Goal: Task Accomplishment & Management: Manage account settings

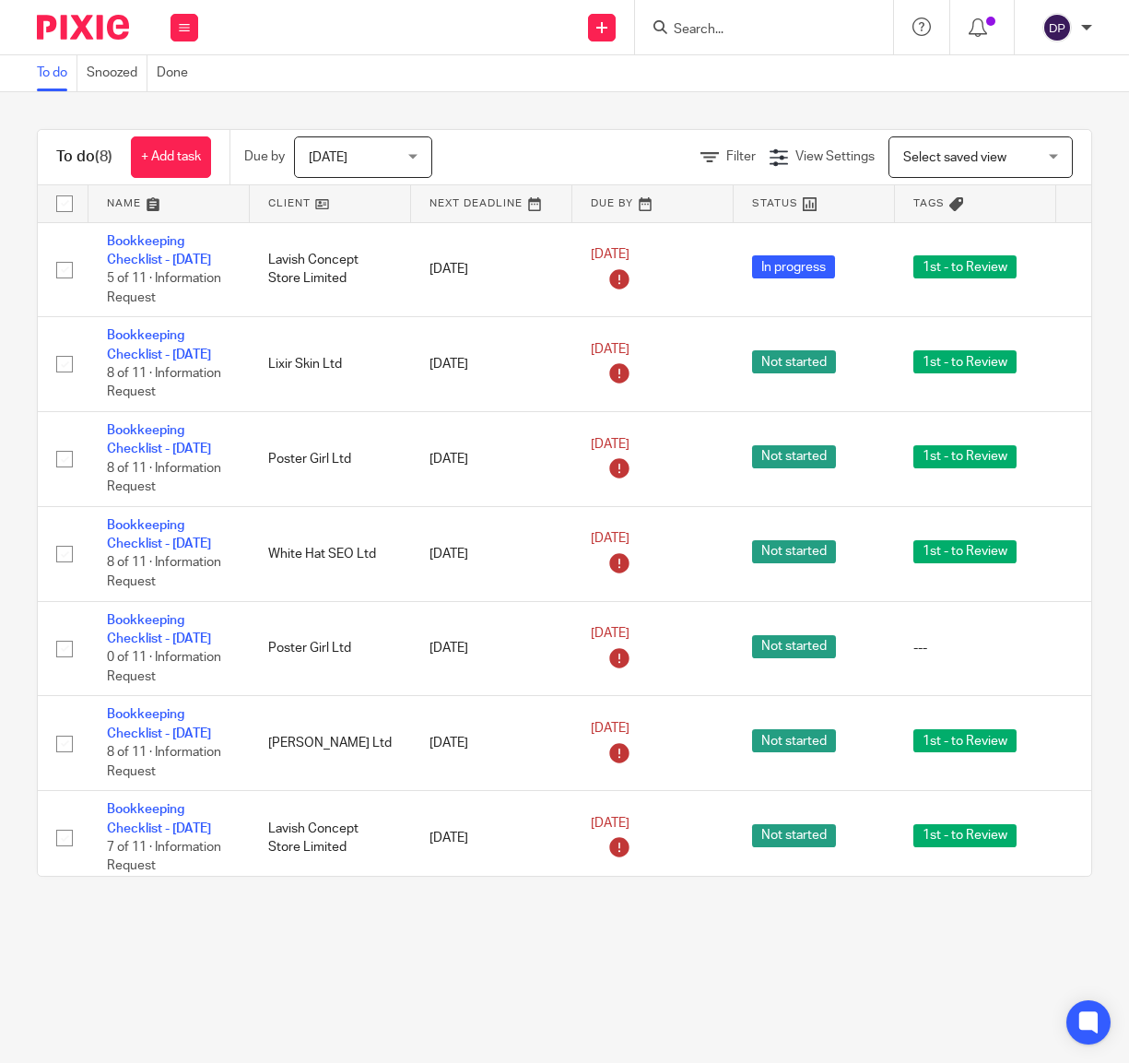
drag, startPoint x: 0, startPoint y: 0, endPoint x: 799, endPoint y: 29, distance: 799.7
click at [799, 29] on input "Search" at bounding box center [755, 30] width 166 height 17
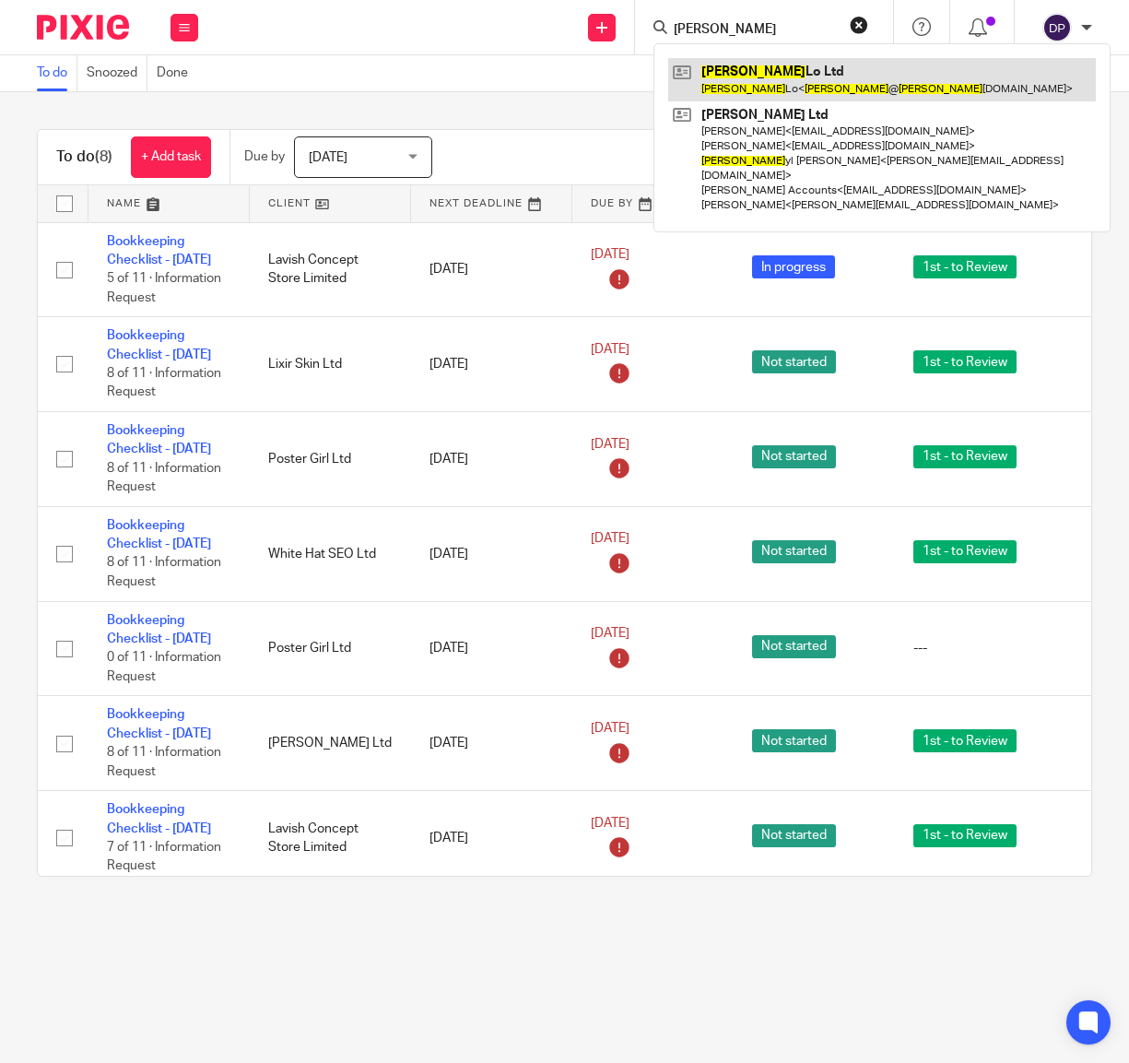
type input "chet"
click at [795, 81] on link at bounding box center [882, 79] width 428 height 42
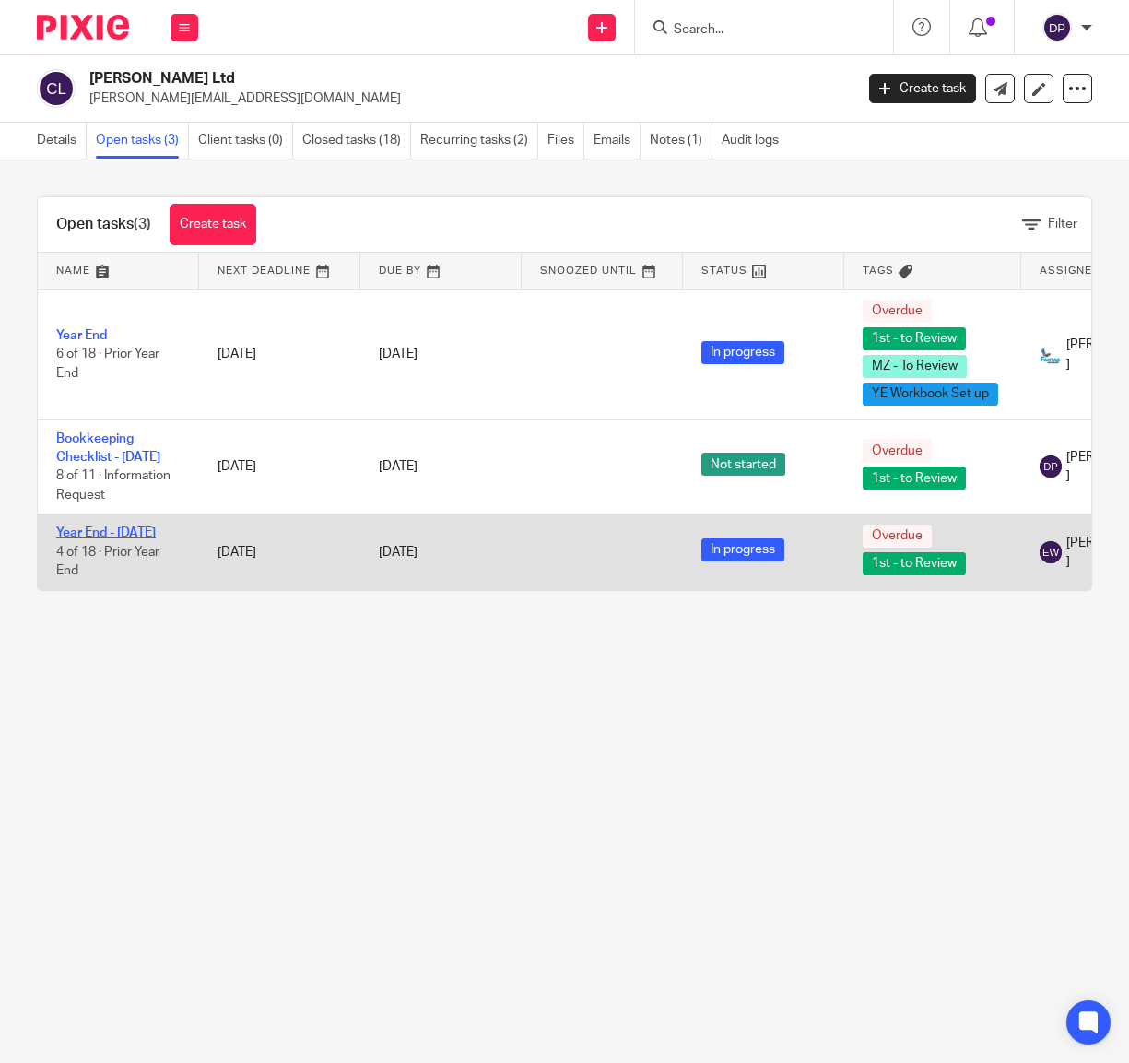
click at [109, 539] on link "Year End - [DATE]" at bounding box center [106, 532] width 100 height 13
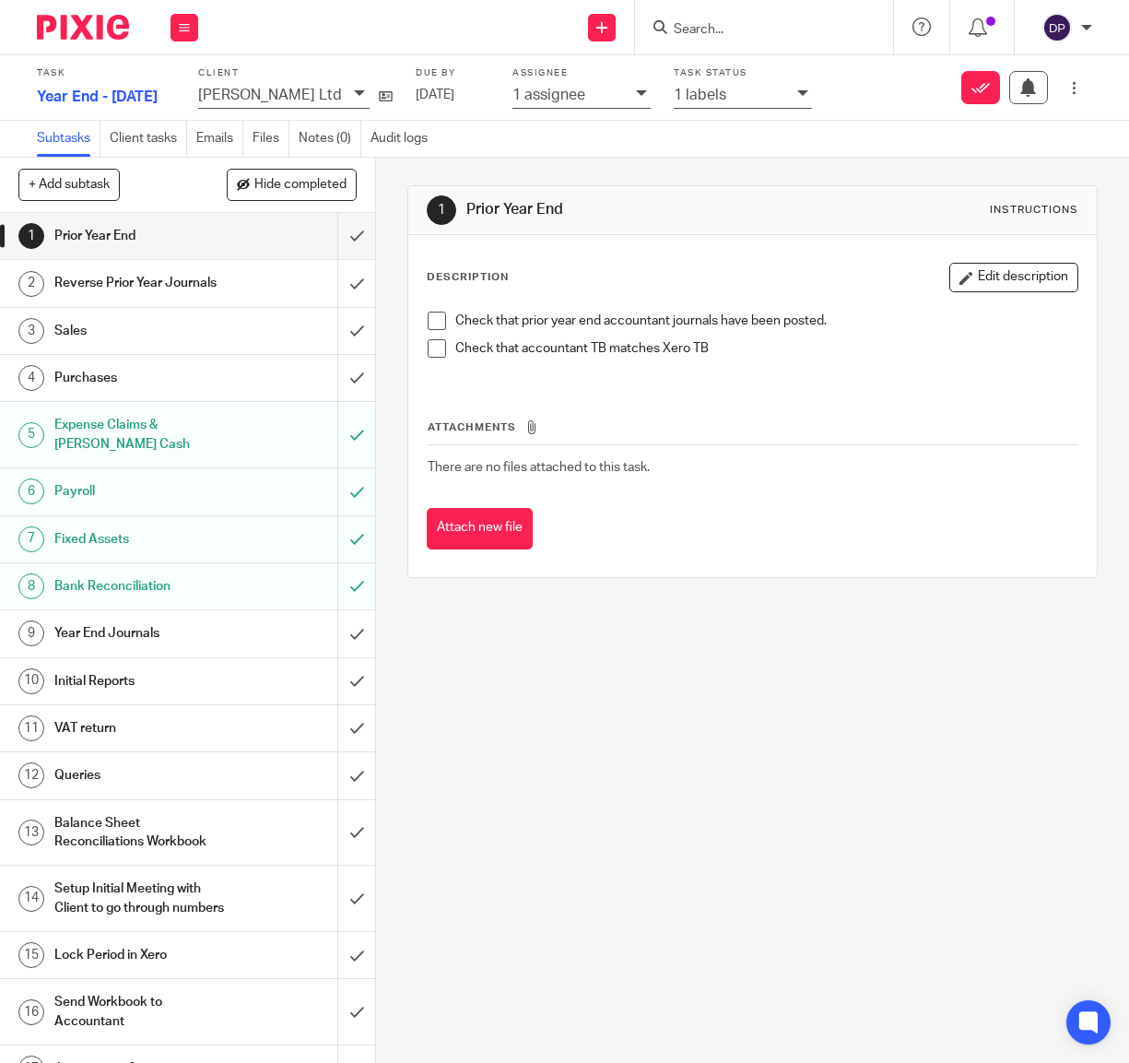
click at [100, 619] on h1 "Year End Journals" at bounding box center [142, 633] width 177 height 28
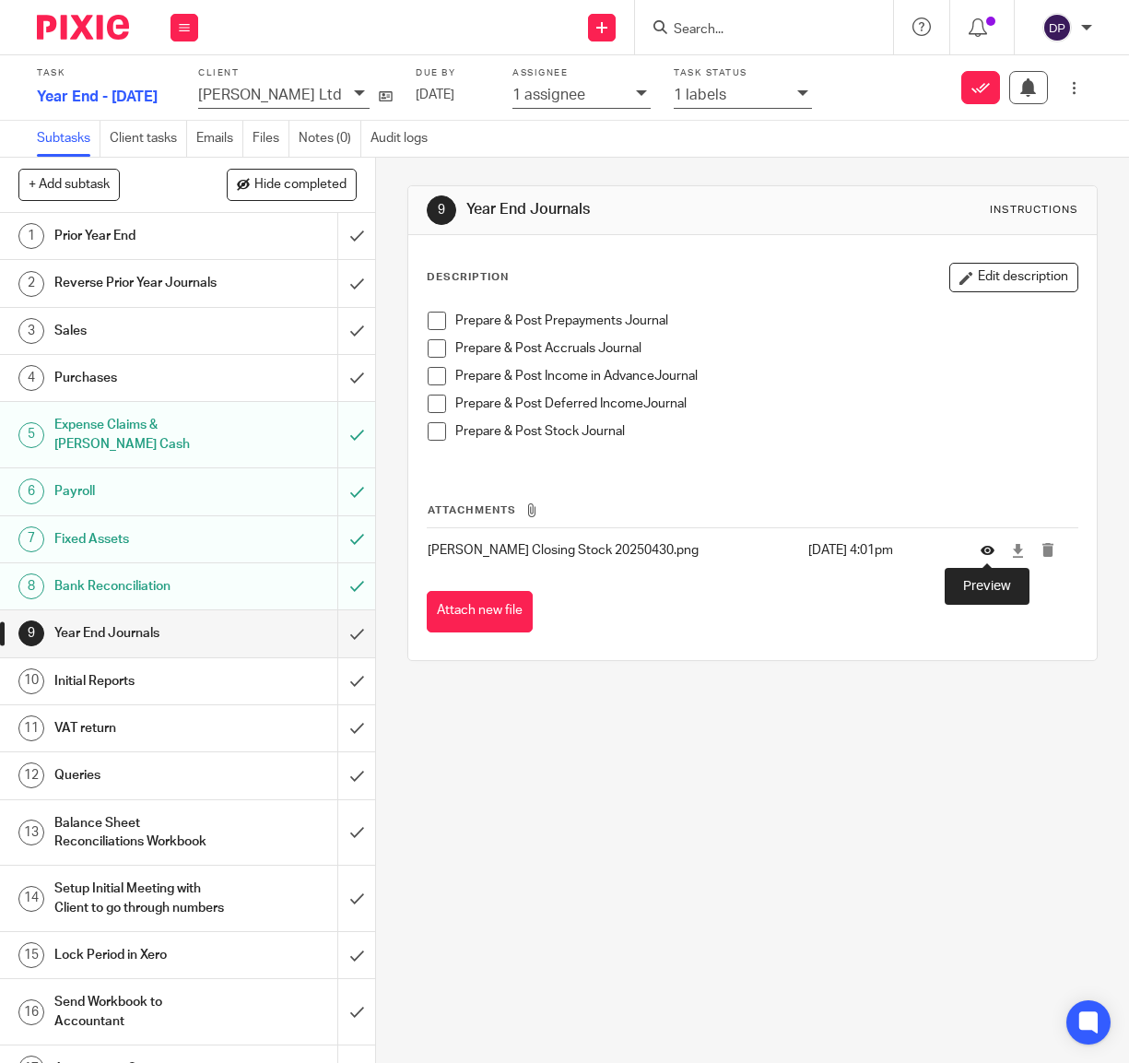
click at [992, 552] on icon at bounding box center [988, 551] width 14 height 14
